Goal: Find specific page/section: Find specific page/section

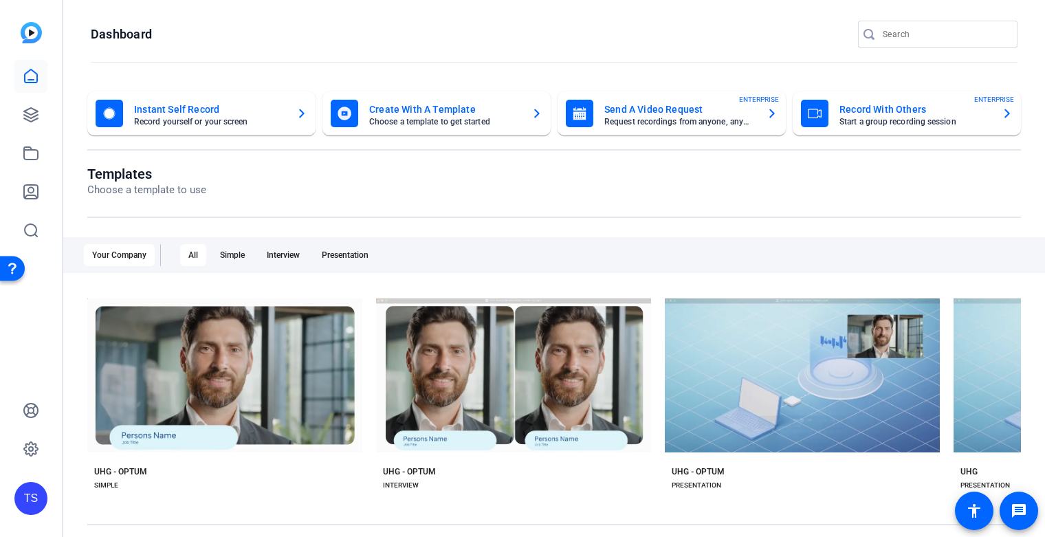
click at [940, 31] on input "Search" at bounding box center [945, 34] width 124 height 17
click at [902, 34] on input "rad" at bounding box center [945, 34] width 124 height 17
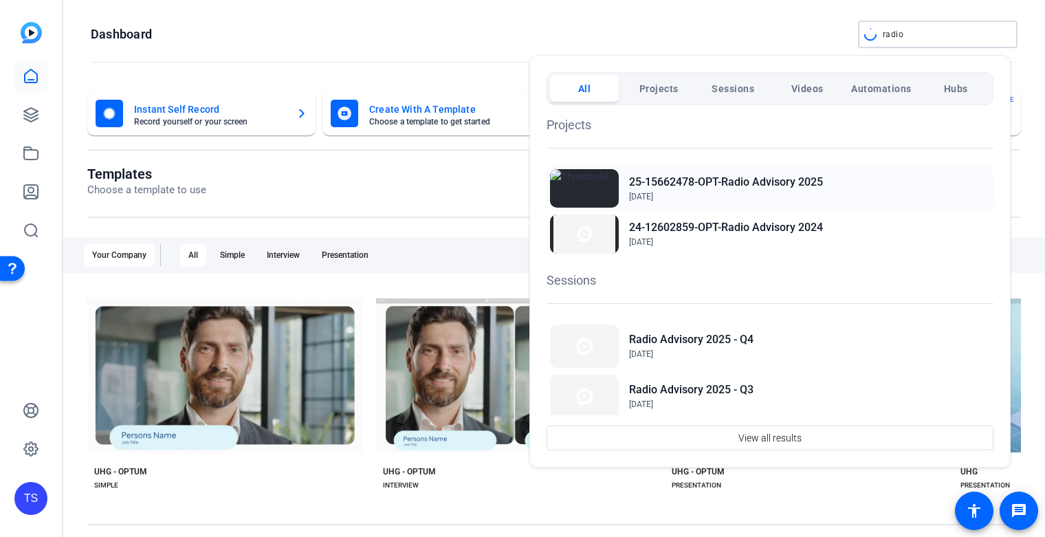
type input "radio"
click at [764, 192] on span "[DATE]" at bounding box center [726, 197] width 194 height 12
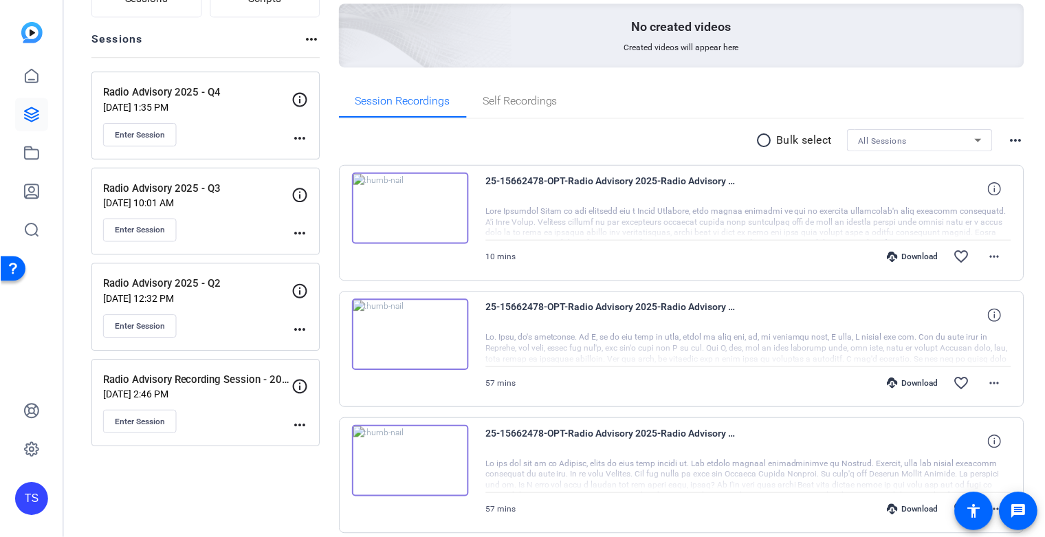
scroll to position [138, 0]
